Goal: Task Accomplishment & Management: Use online tool/utility

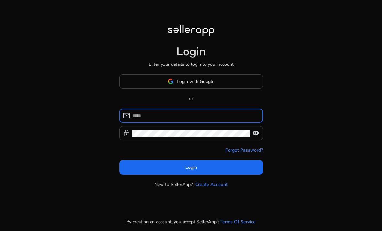
scroll to position [68, 0]
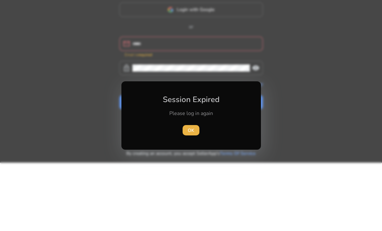
click at [189, 134] on span "button" at bounding box center [190, 130] width 17 height 16
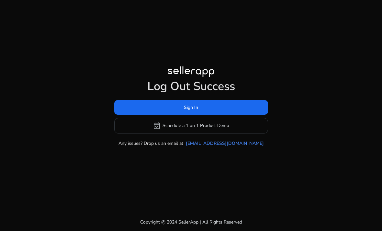
scroll to position [21, 0]
click at [222, 87] on div "Log Out Success Sign In event_available Schedule a 1 on 1 Product Demo Any issu…" at bounding box center [191, 112] width 154 height 67
click at [219, 99] on span at bounding box center [191, 107] width 154 height 16
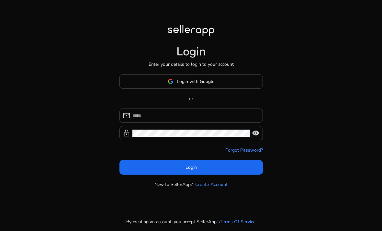
click at [236, 89] on span at bounding box center [191, 81] width 143 height 16
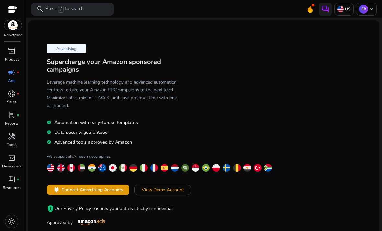
click at [19, 97] on div "donut_small fiber_manual_record" at bounding box center [12, 93] width 18 height 10
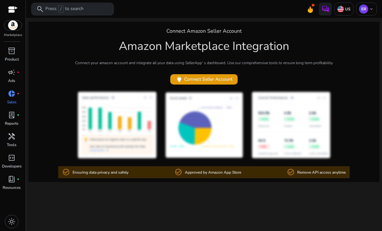
click at [16, 114] on span "lab_profile" at bounding box center [12, 115] width 8 height 8
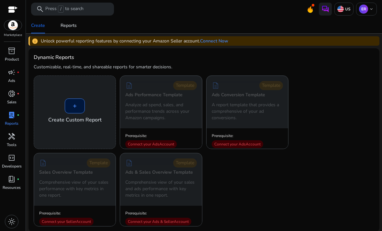
click at [76, 101] on div "+" at bounding box center [75, 105] width 20 height 15
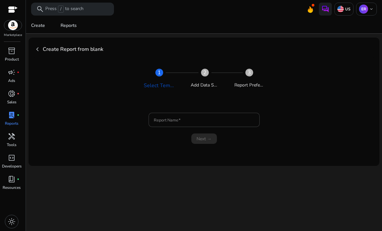
click at [240, 119] on input "Report Name" at bounding box center [204, 119] width 101 height 7
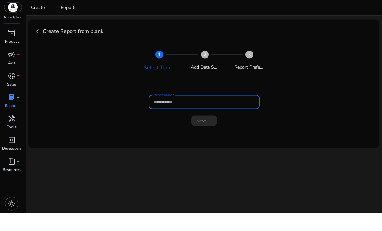
click at [18, 46] on link "inventory_2 Product" at bounding box center [11, 56] width 23 height 21
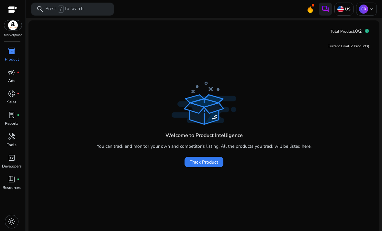
click at [216, 157] on span at bounding box center [203, 162] width 39 height 16
